Goal: Transaction & Acquisition: Download file/media

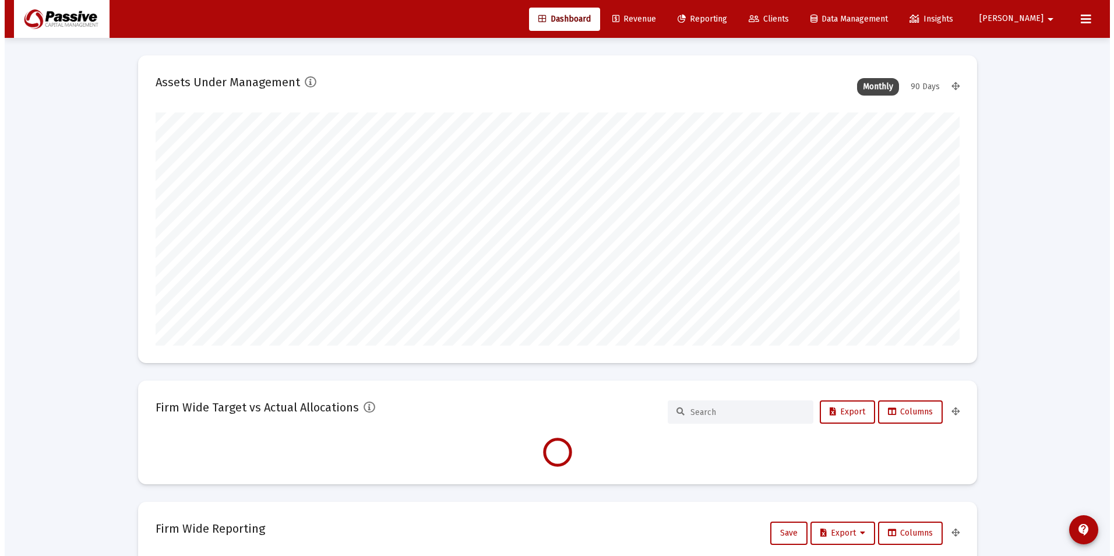
scroll to position [233, 804]
click at [722, 20] on span "Reporting" at bounding box center [698, 19] width 50 height 10
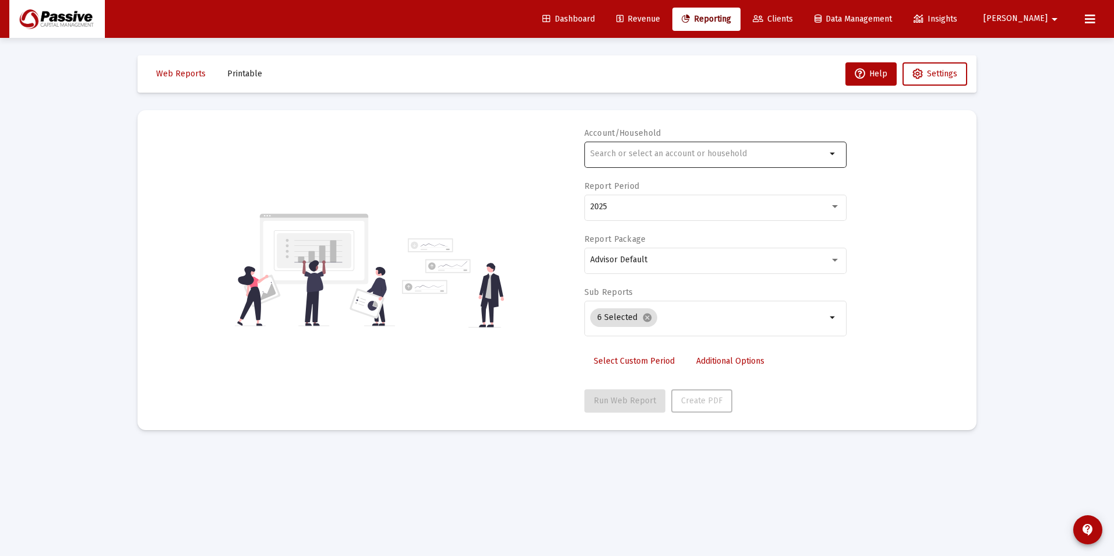
click at [694, 160] on div at bounding box center [708, 153] width 236 height 29
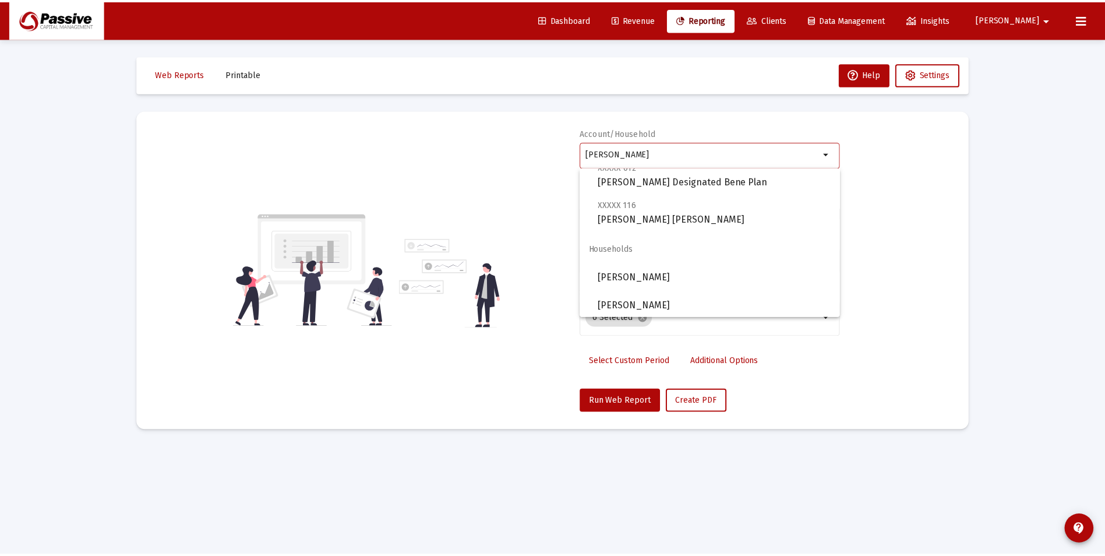
scroll to position [438, 0]
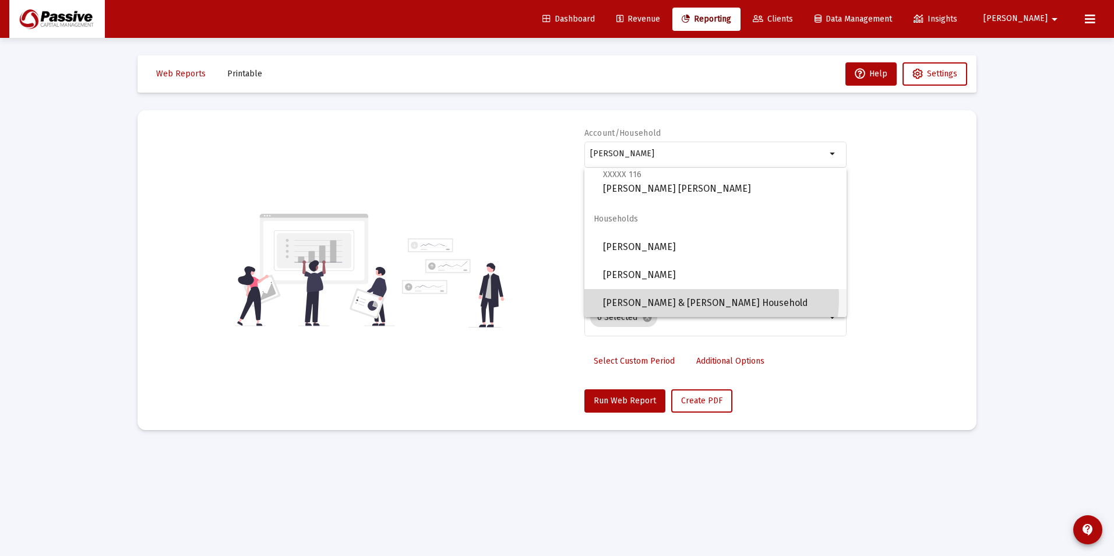
drag, startPoint x: 705, startPoint y: 298, endPoint x: 680, endPoint y: 329, distance: 38.9
click at [705, 299] on span "[PERSON_NAME] & [PERSON_NAME] Household" at bounding box center [720, 303] width 234 height 28
type input "[PERSON_NAME] & [PERSON_NAME] Household"
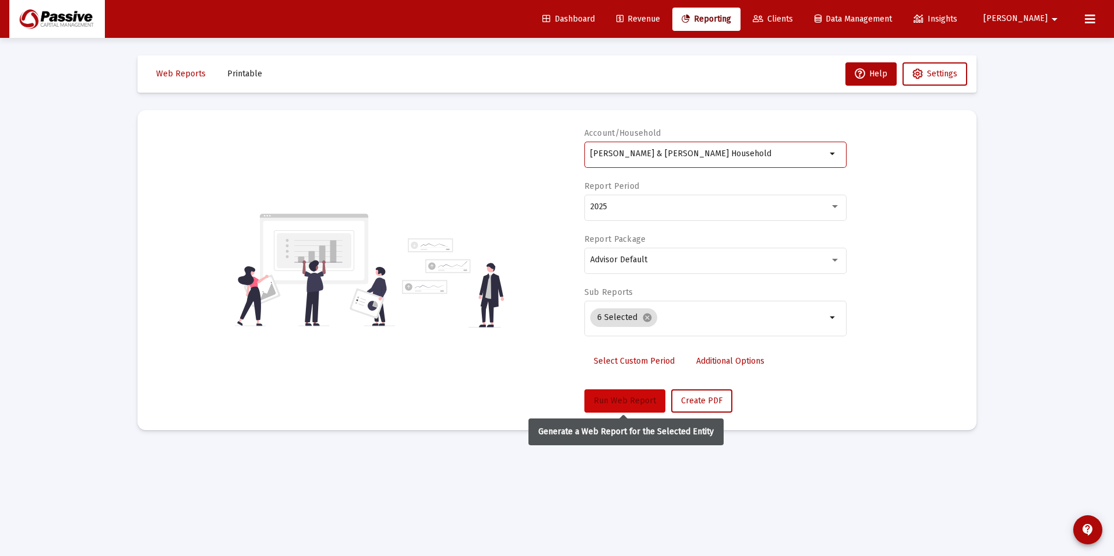
click at [623, 397] on span "Run Web Report" at bounding box center [625, 400] width 62 height 10
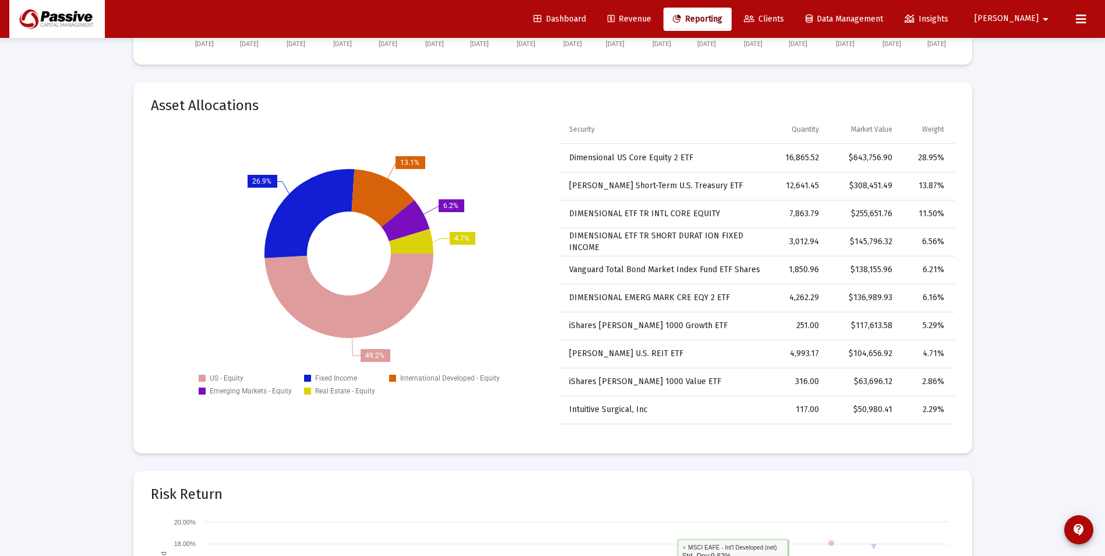
scroll to position [1770, 0]
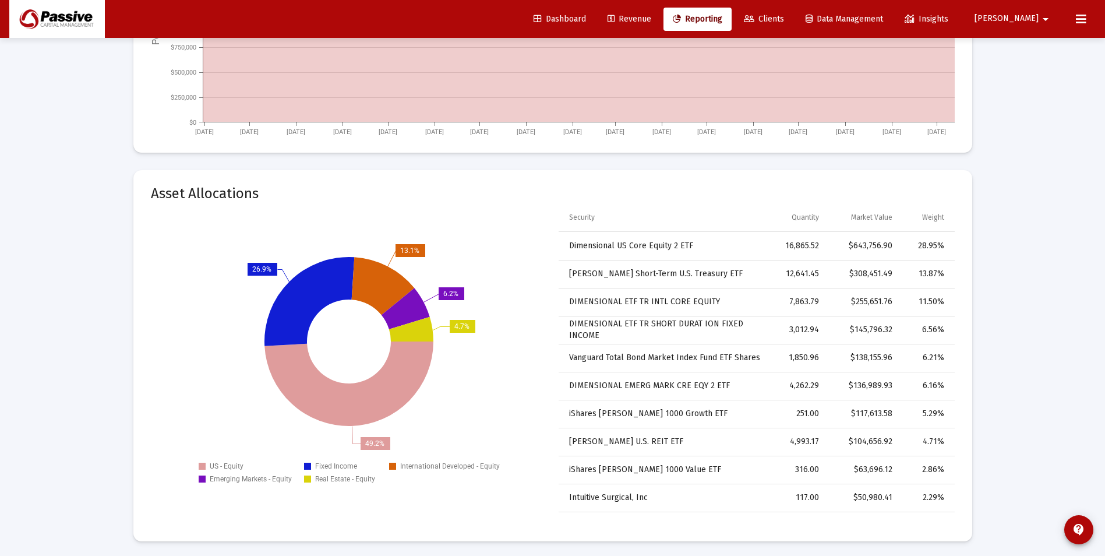
click at [722, 20] on span "Reporting" at bounding box center [698, 19] width 50 height 10
click at [782, 18] on link "Clients" at bounding box center [763, 19] width 59 height 23
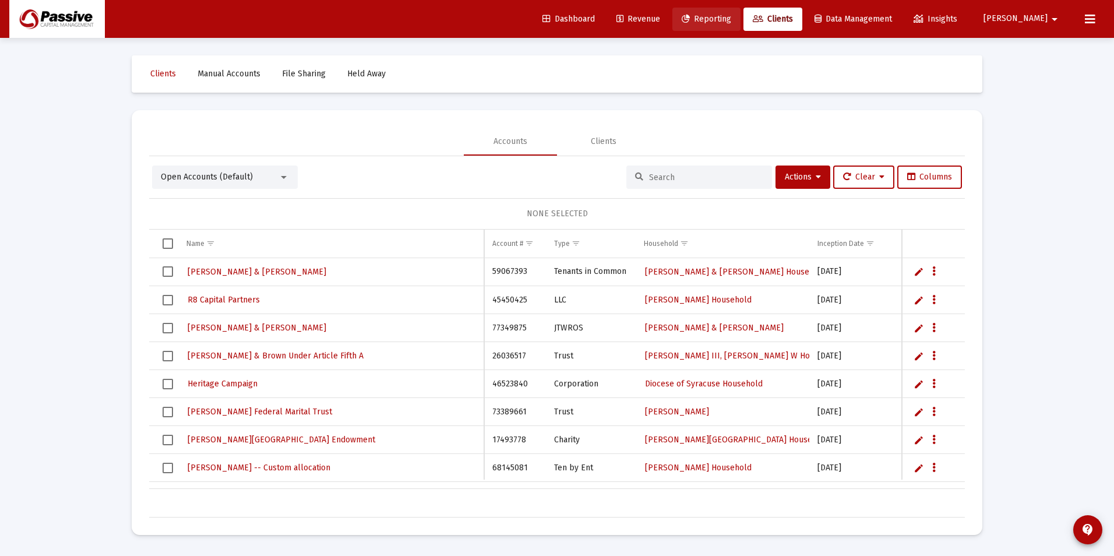
click at [731, 22] on span "Reporting" at bounding box center [706, 19] width 50 height 10
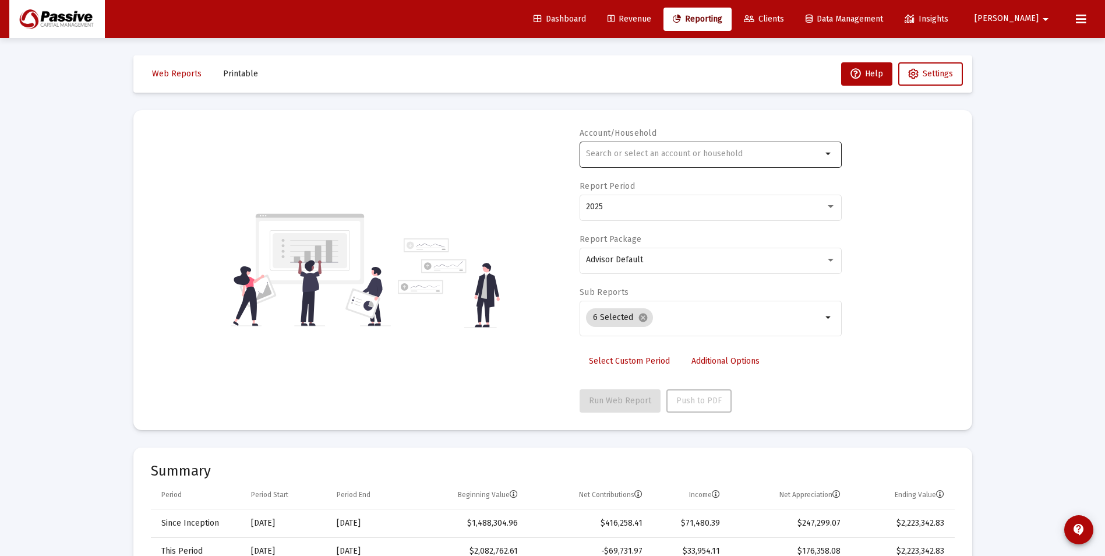
click at [653, 159] on div at bounding box center [704, 153] width 236 height 29
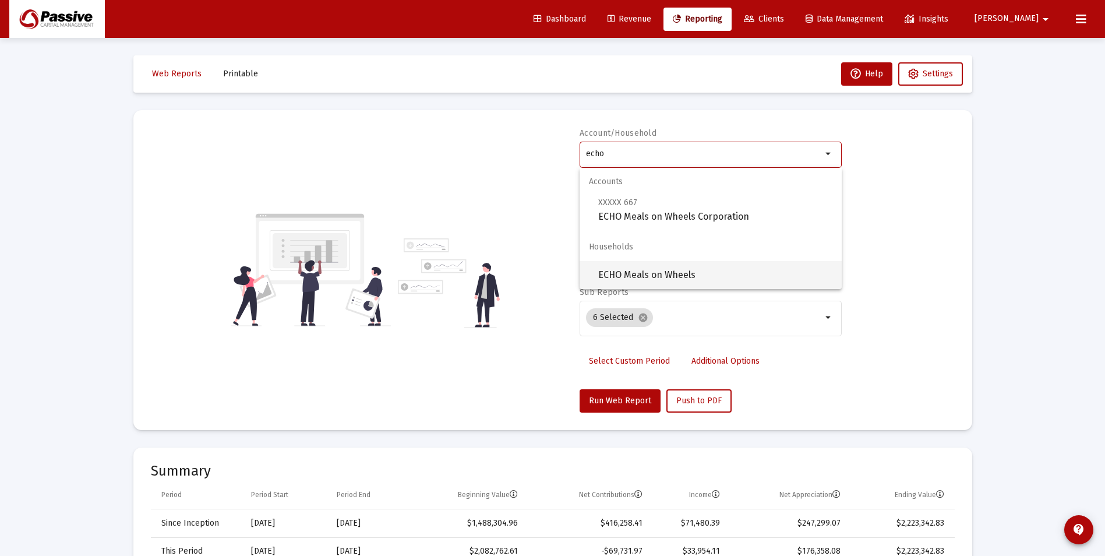
click at [702, 277] on span "ECHO Meals on Wheels" at bounding box center [715, 275] width 234 height 28
type input "ECHO Meals on Wheels"
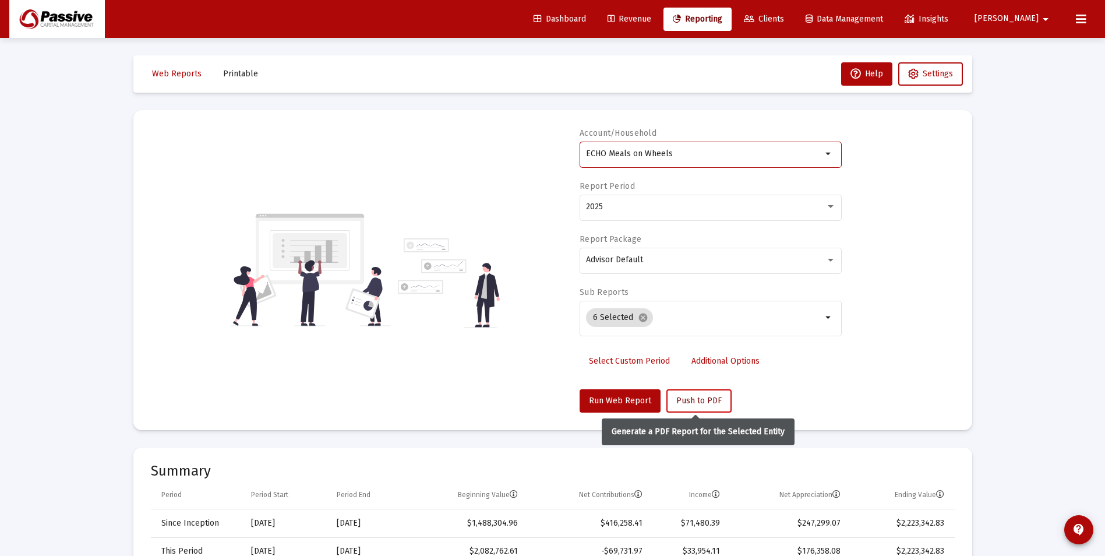
click at [704, 403] on span "Push to PDF" at bounding box center [698, 400] width 45 height 10
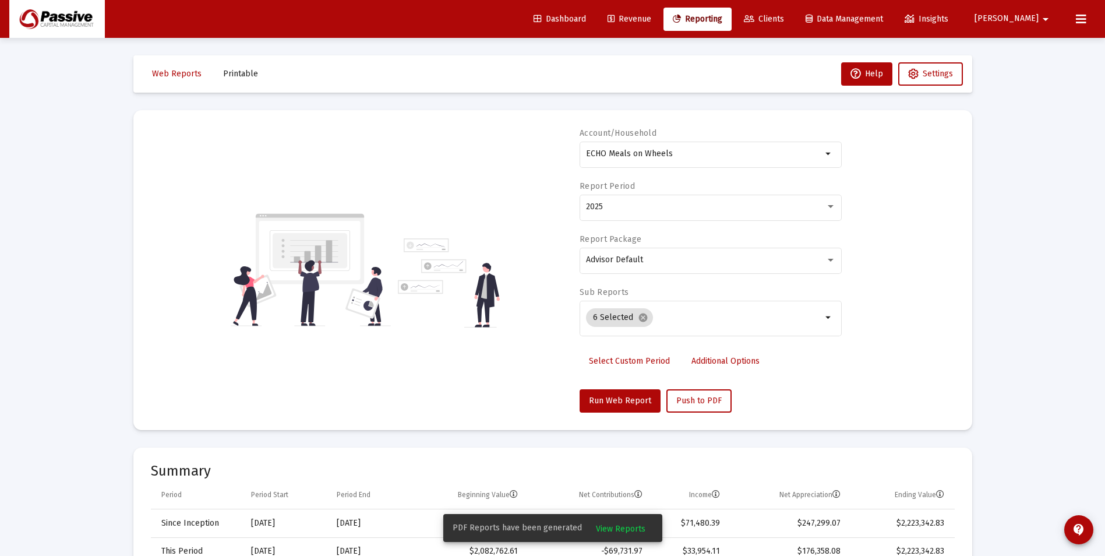
click at [616, 534] on button "View Reports" at bounding box center [621, 527] width 68 height 21
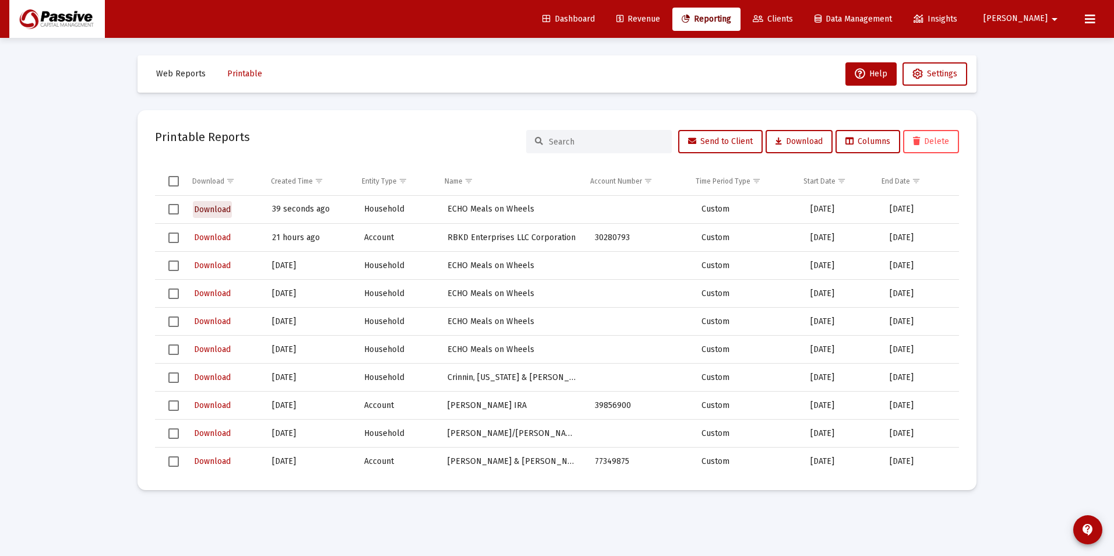
click at [200, 210] on span "Download" at bounding box center [212, 209] width 37 height 10
click at [214, 208] on span "Download" at bounding box center [212, 209] width 37 height 10
